Goal: Entertainment & Leisure: Consume media (video, audio)

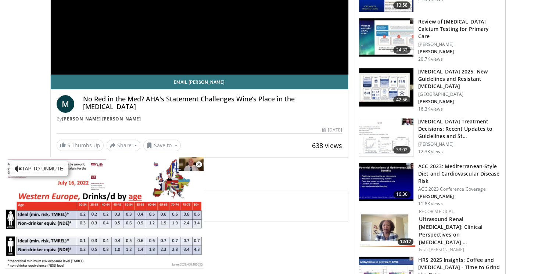
scroll to position [101, 0]
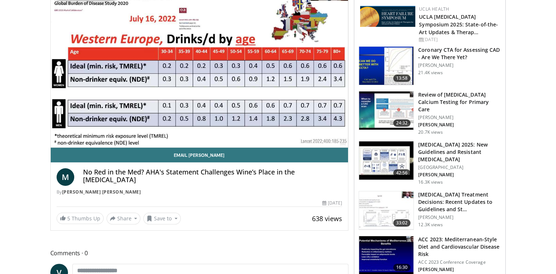
click at [106, 183] on h4 "No Red in the Med? AHA's Statement Challenges Wine’s Place in the [MEDICAL_DATA]" at bounding box center [212, 176] width 259 height 16
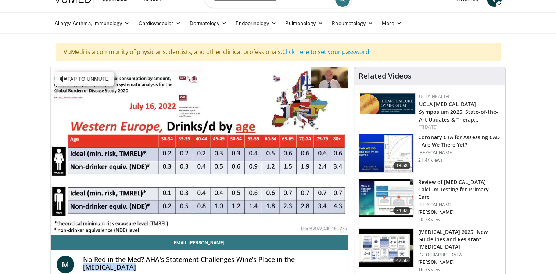
scroll to position [0, 0]
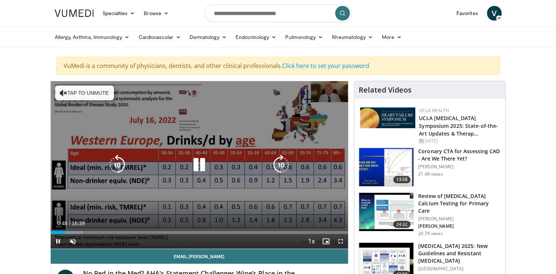
click at [62, 93] on icon "Video Player" at bounding box center [63, 92] width 7 height 7
click at [73, 242] on span "Video Player" at bounding box center [72, 241] width 15 height 15
